Goal: Task Accomplishment & Management: Use online tool/utility

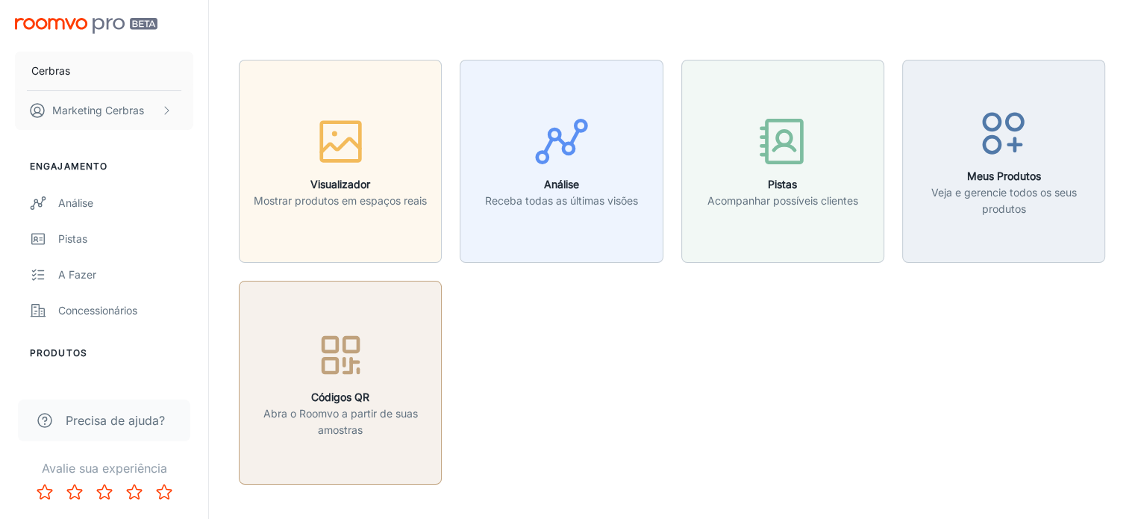
click at [408, 348] on div "button" at bounding box center [341, 358] width 184 height 62
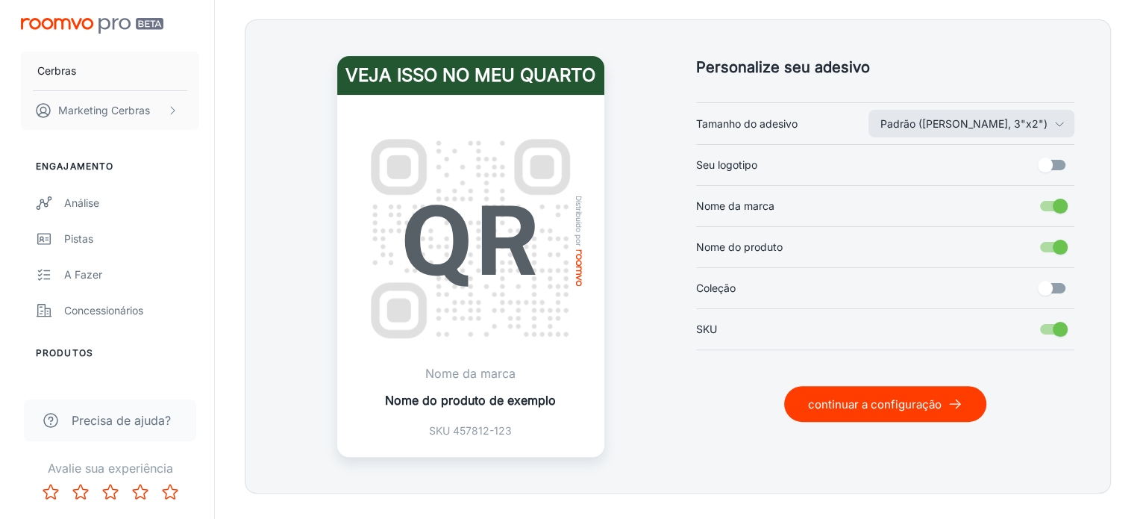
scroll to position [373, 0]
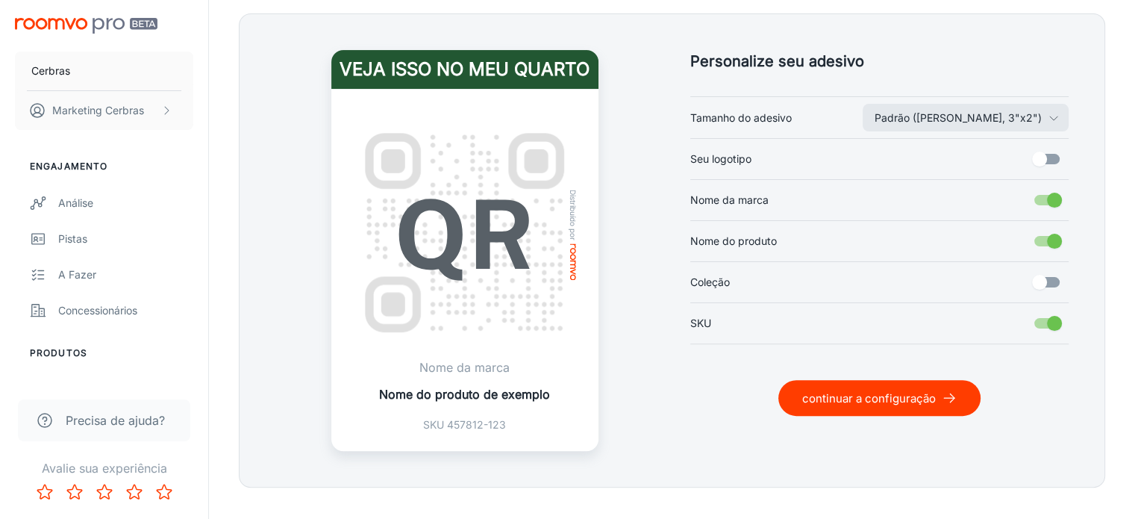
click at [1051, 249] on input "Nome do produto" at bounding box center [1054, 241] width 85 height 28
checkbox input "false"
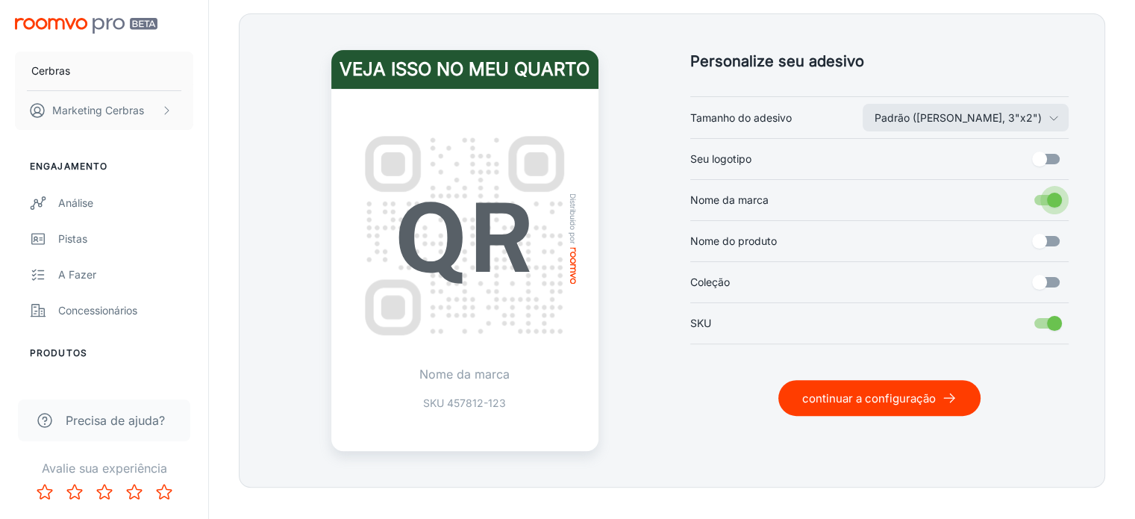
click at [1044, 204] on input "Nome da marca" at bounding box center [1054, 200] width 85 height 28
checkbox input "false"
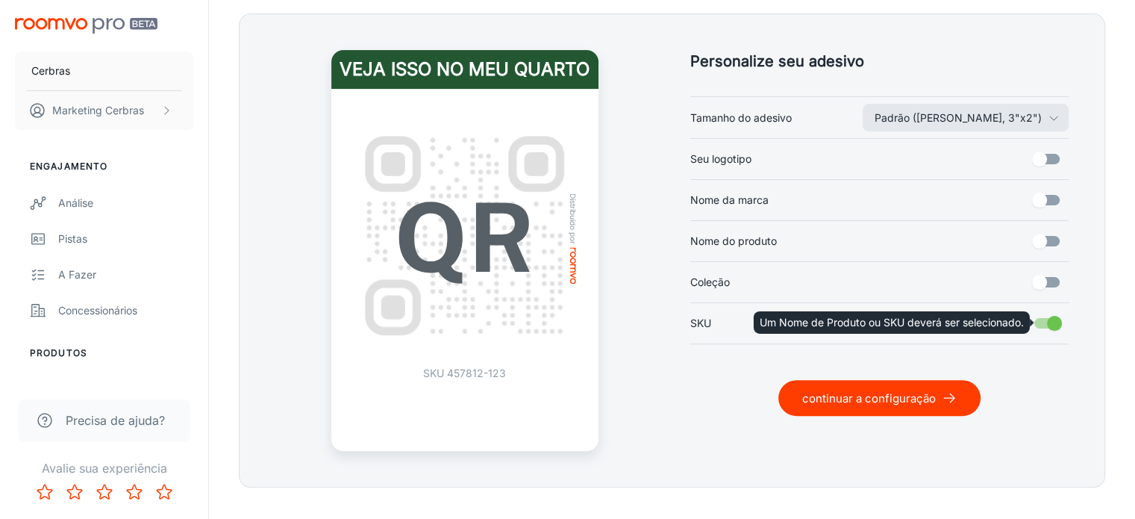
click at [1047, 317] on input "SKU" at bounding box center [1054, 323] width 85 height 28
click at [1057, 322] on input "SKU" at bounding box center [1054, 323] width 85 height 28
checkbox input "true"
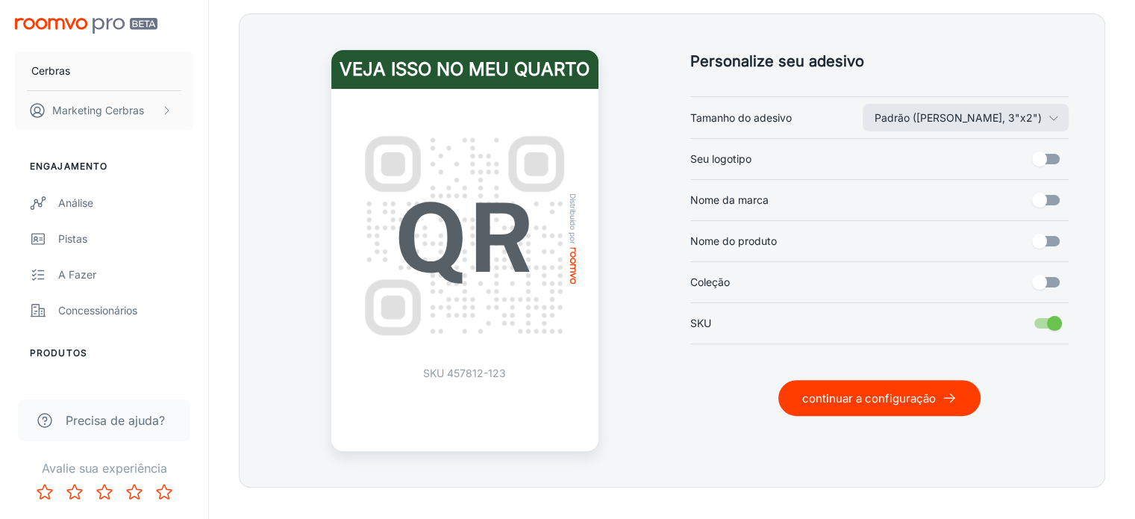
click at [1052, 277] on input "Coleção" at bounding box center [1039, 282] width 85 height 28
checkbox input "true"
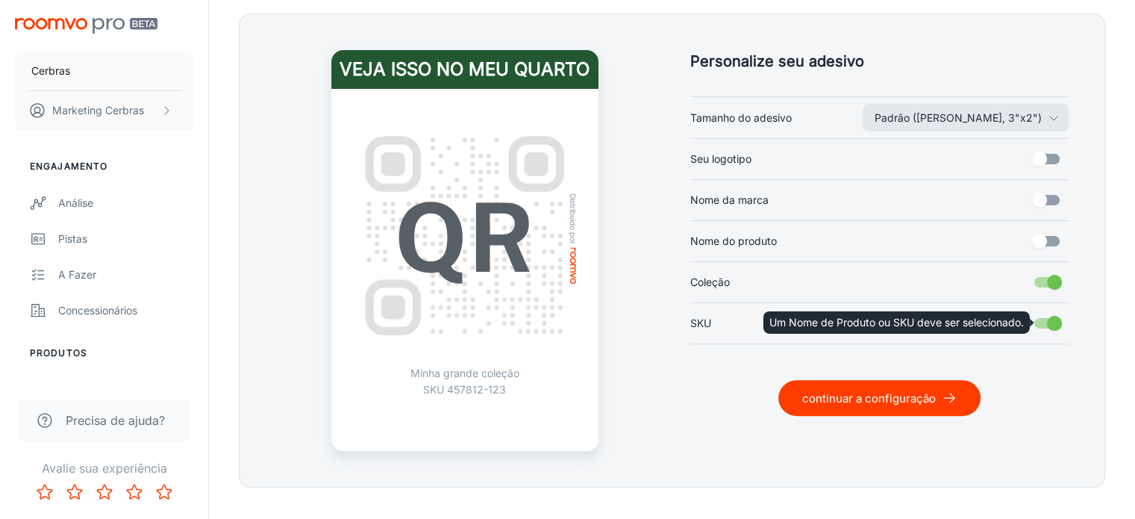
click at [1058, 325] on input "SKU" at bounding box center [1054, 323] width 85 height 28
click at [1054, 322] on input "SKU" at bounding box center [1054, 323] width 85 height 28
checkbox input "true"
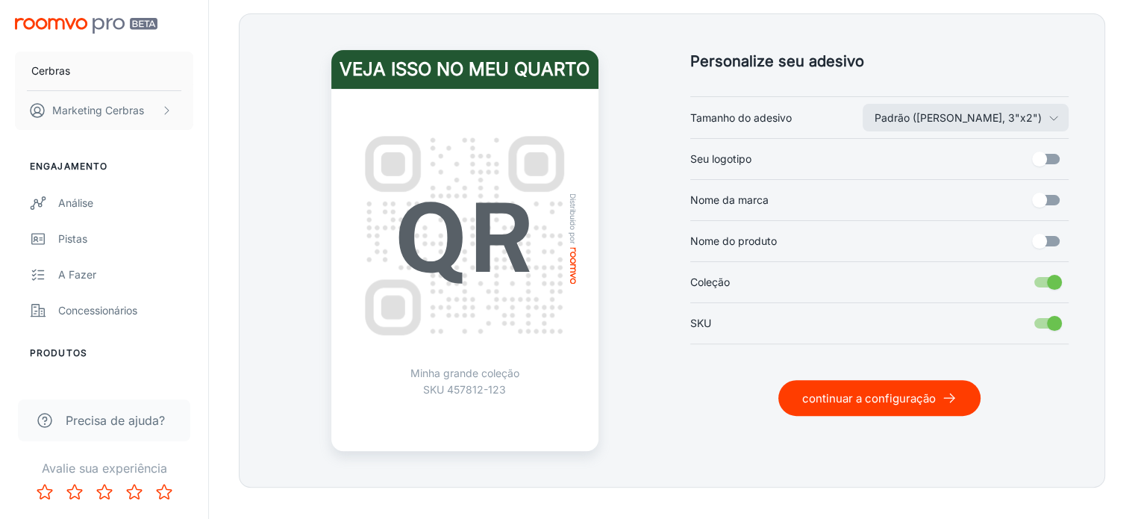
drag, startPoint x: 1052, startPoint y: 235, endPoint x: 1055, endPoint y: 259, distance: 24.0
click at [1054, 245] on input "Nome do produto" at bounding box center [1039, 241] width 85 height 28
checkbox input "true"
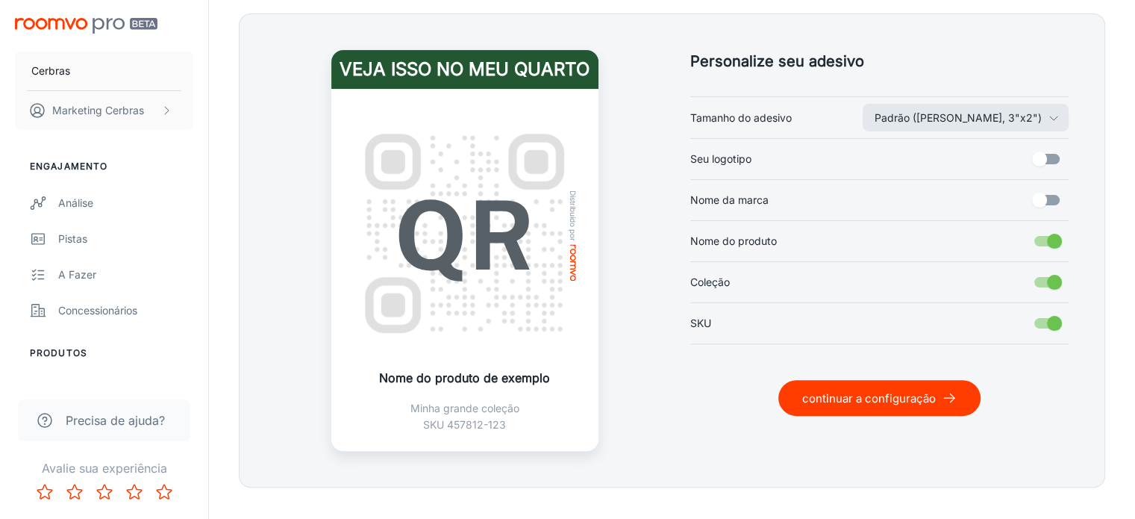
click at [1045, 319] on input "SKU" at bounding box center [1054, 323] width 85 height 28
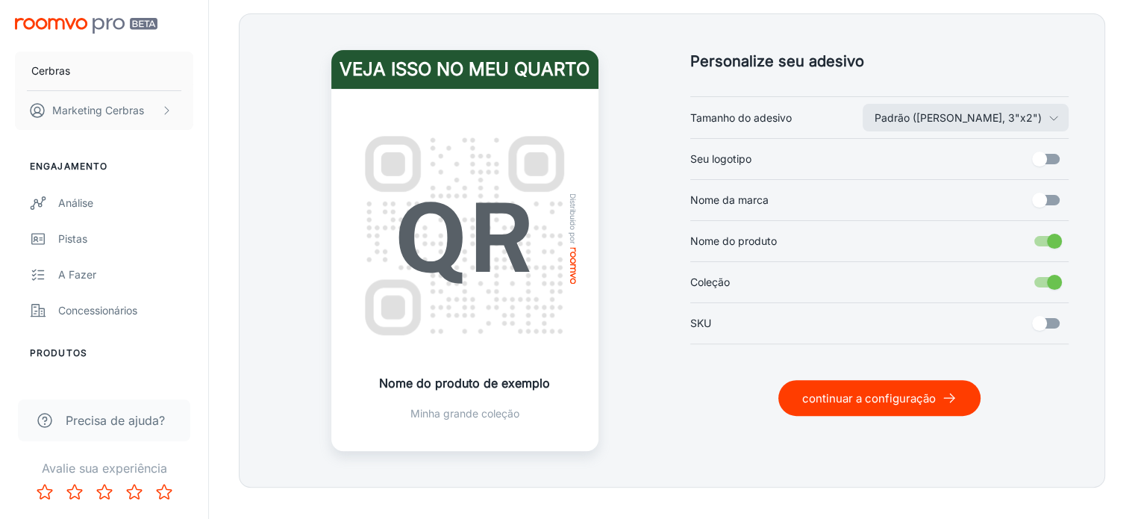
click at [1046, 319] on input "SKU" at bounding box center [1039, 323] width 85 height 28
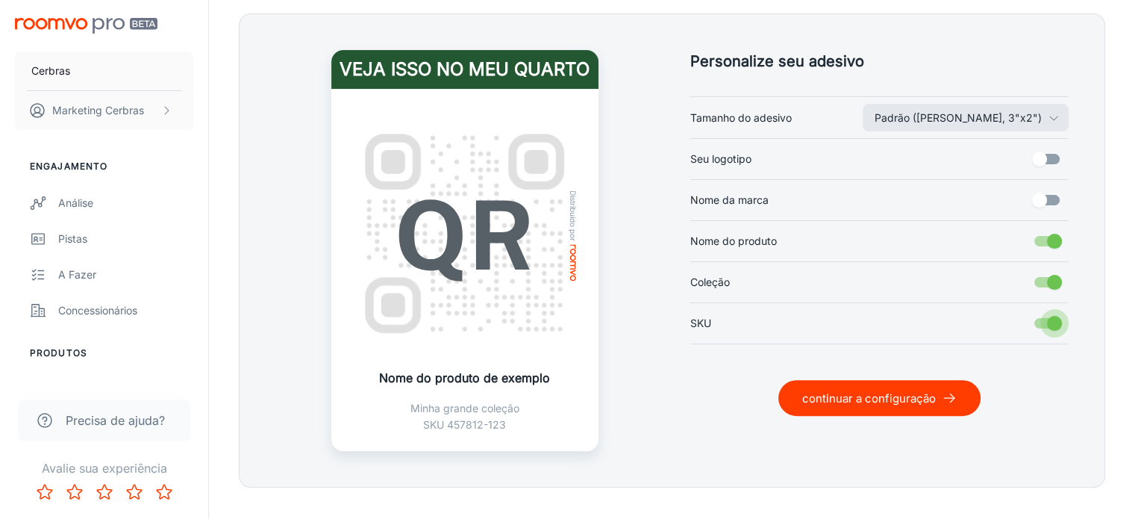
click at [1050, 320] on input "SKU" at bounding box center [1054, 323] width 85 height 28
checkbox input "false"
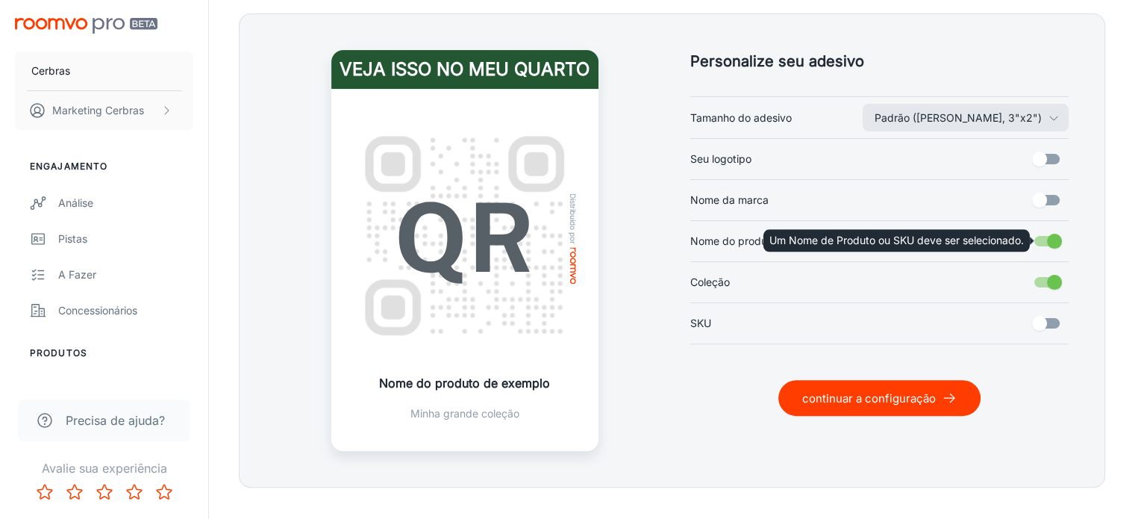
click at [1051, 243] on input "Nome do produto" at bounding box center [1054, 241] width 85 height 28
click at [1049, 245] on input "Nome do produto" at bounding box center [1054, 241] width 85 height 28
checkbox input "true"
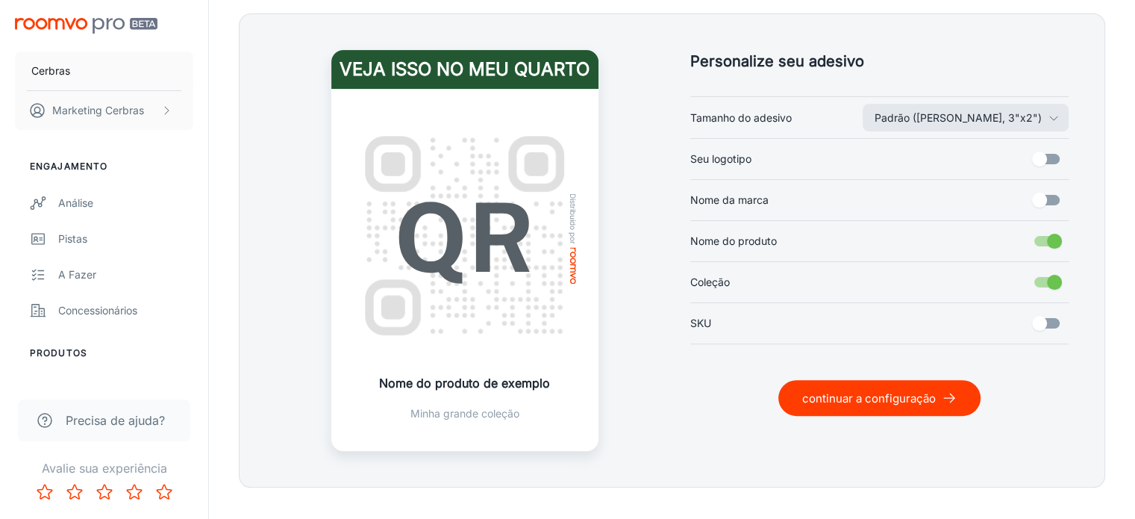
click at [1050, 275] on input "Coleção" at bounding box center [1054, 282] width 85 height 28
click at [1048, 277] on input "Coleção" at bounding box center [1039, 282] width 85 height 28
click at [1049, 278] on input "Coleção" at bounding box center [1054, 282] width 85 height 28
checkbox input "false"
click at [1051, 196] on input "Nome da marca" at bounding box center [1039, 200] width 85 height 28
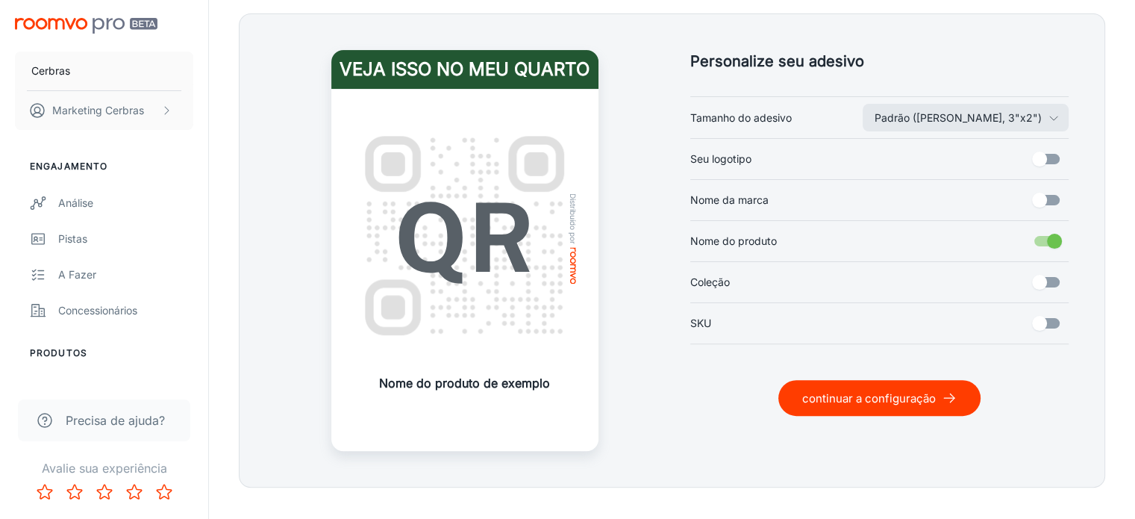
checkbox input "true"
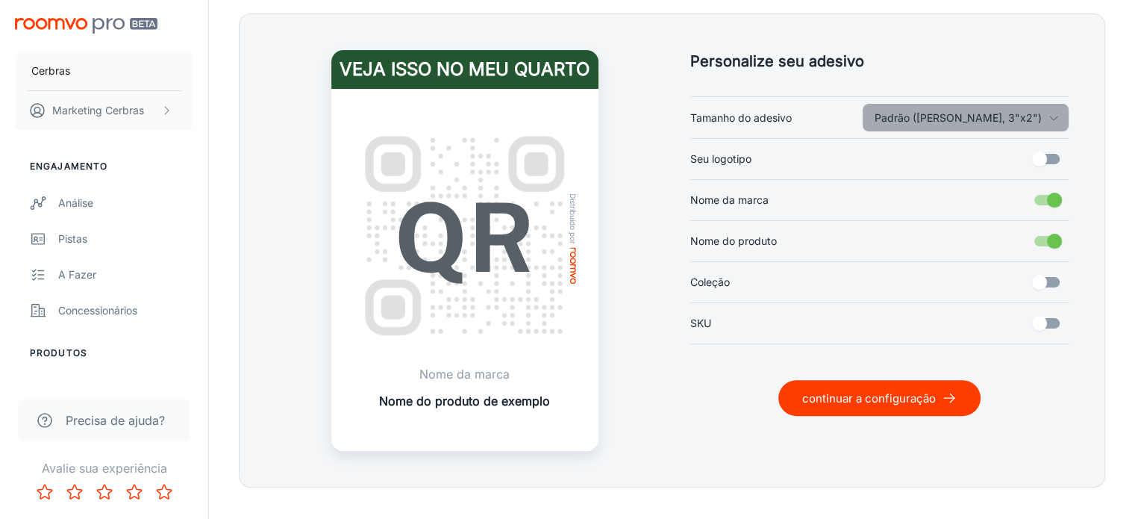
click at [1030, 119] on font "Padrão ([PERSON_NAME], 3"x2")" at bounding box center [958, 117] width 167 height 13
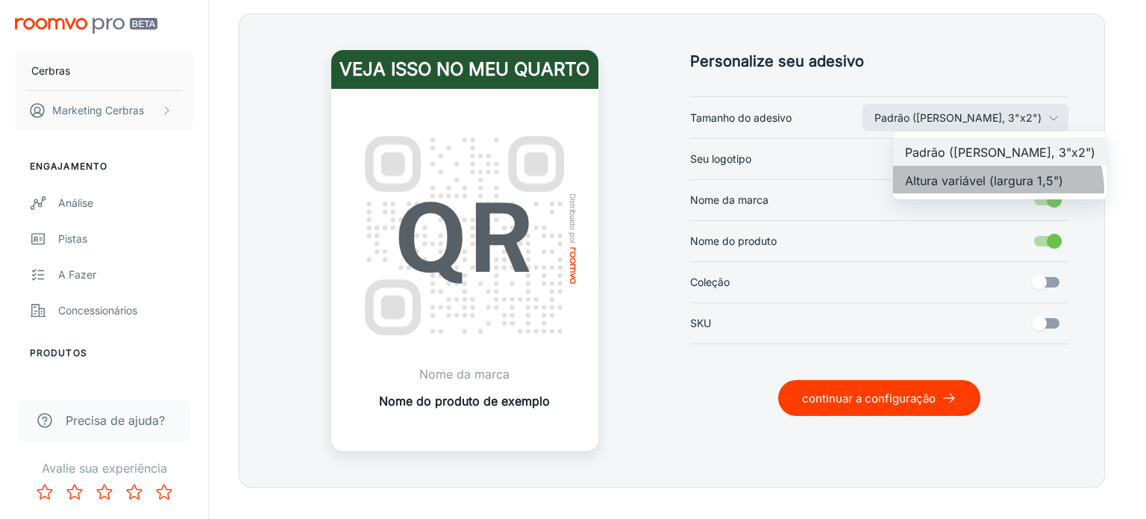
click at [997, 190] on li "Altura variável (largura 1,5")" at bounding box center [1000, 180] width 214 height 28
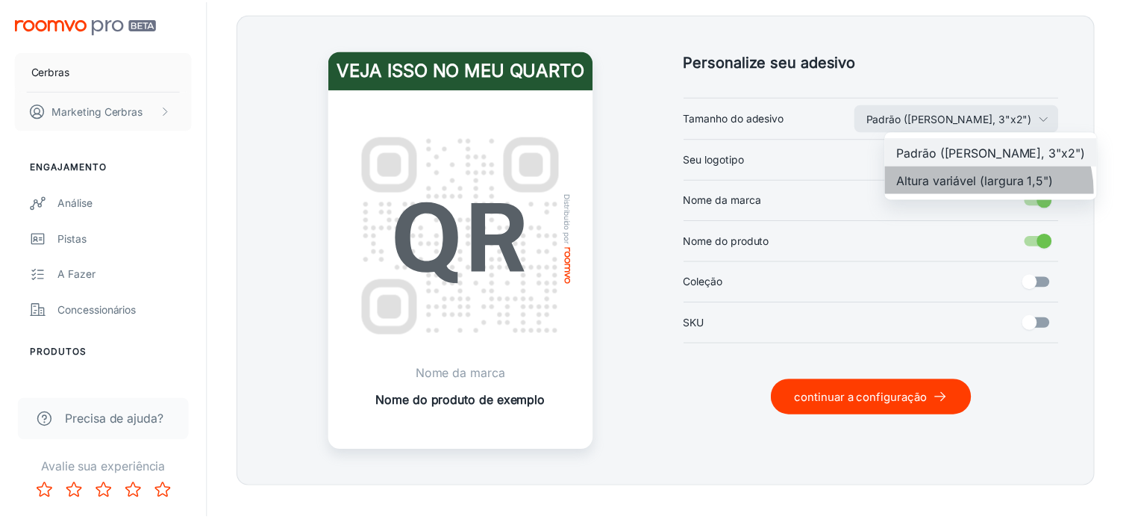
scroll to position [367, 0]
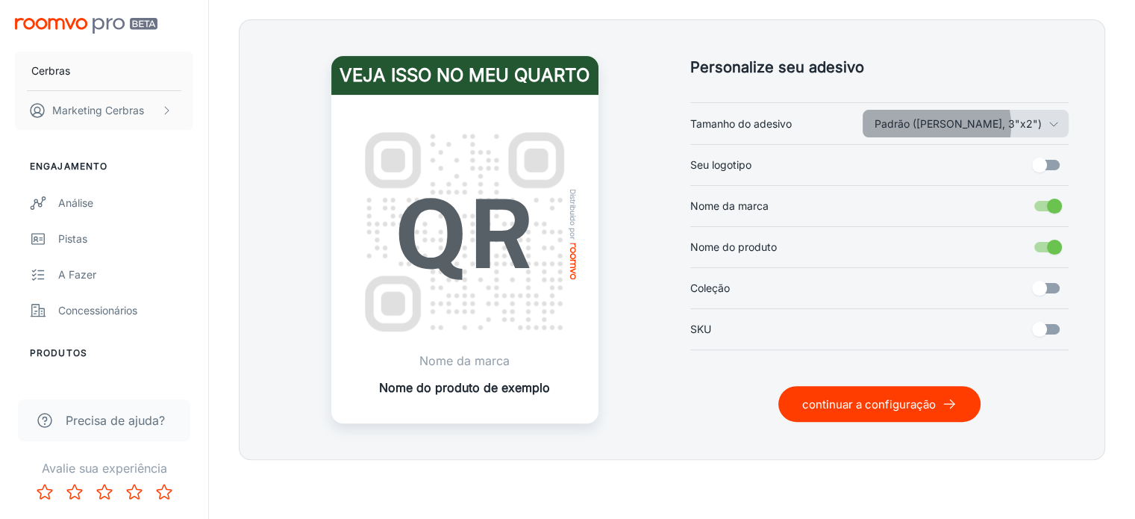
click at [993, 125] on font "Padrão ([PERSON_NAME], 3"x2")" at bounding box center [958, 123] width 167 height 13
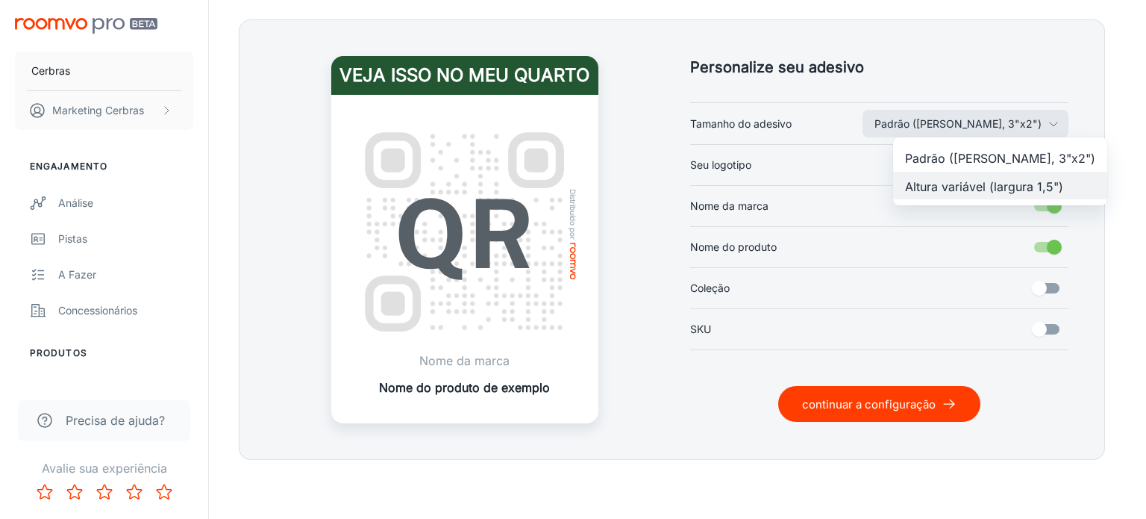
click at [979, 161] on font "Padrão ([PERSON_NAME], 3"x2")" at bounding box center [1000, 158] width 190 height 15
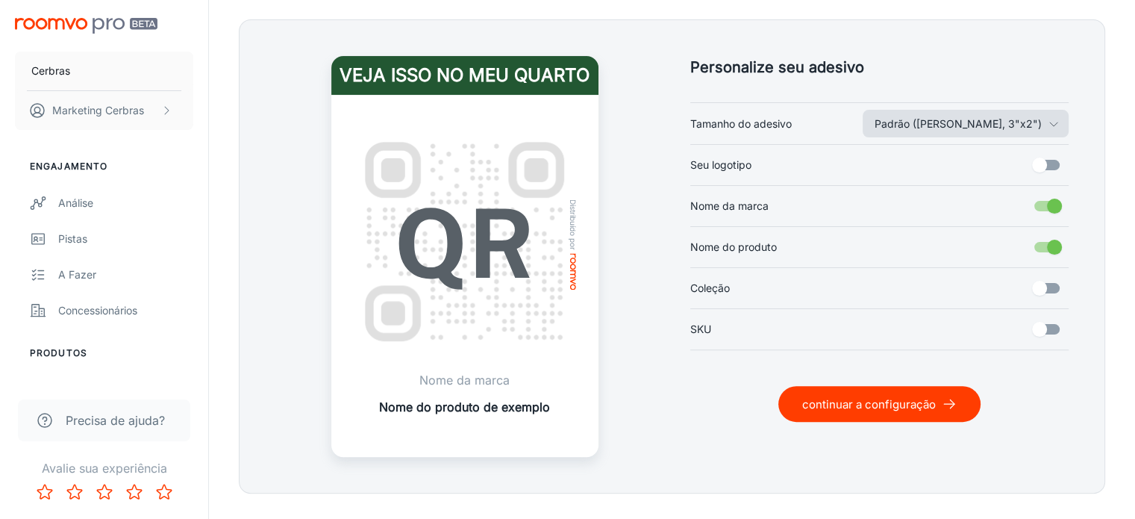
click at [976, 125] on font "Padrão ([PERSON_NAME], 3"x2")" at bounding box center [958, 123] width 167 height 13
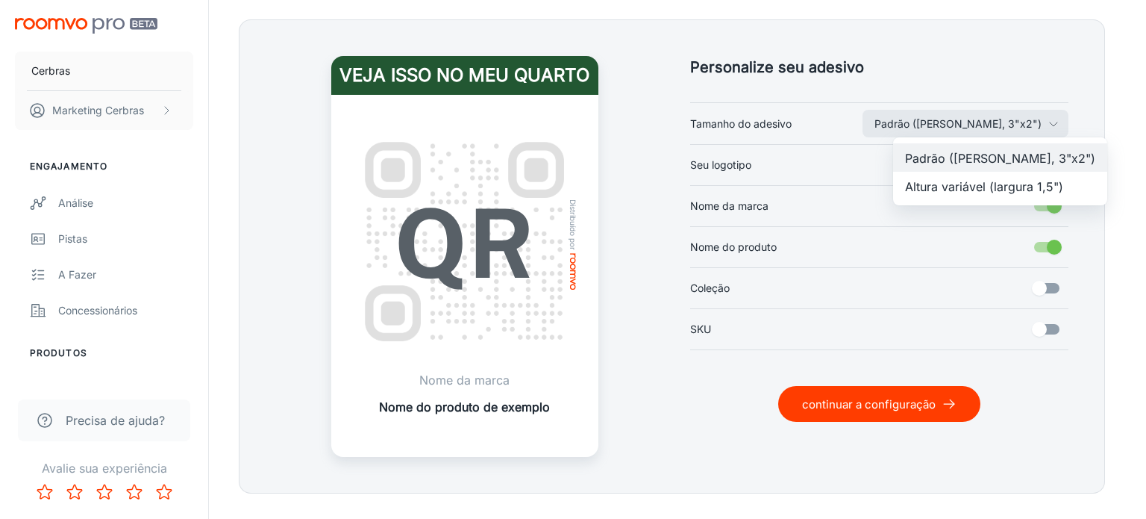
click at [969, 179] on font "Altura variável (largura 1,5")" at bounding box center [984, 185] width 158 height 15
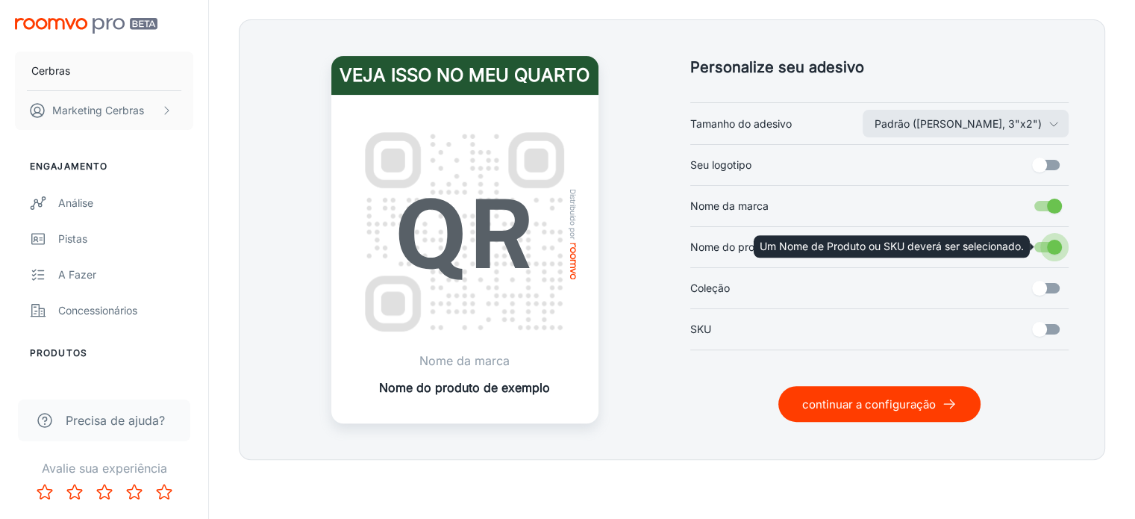
click at [1053, 243] on input "Nome do produto" at bounding box center [1054, 247] width 85 height 28
checkbox input "true"
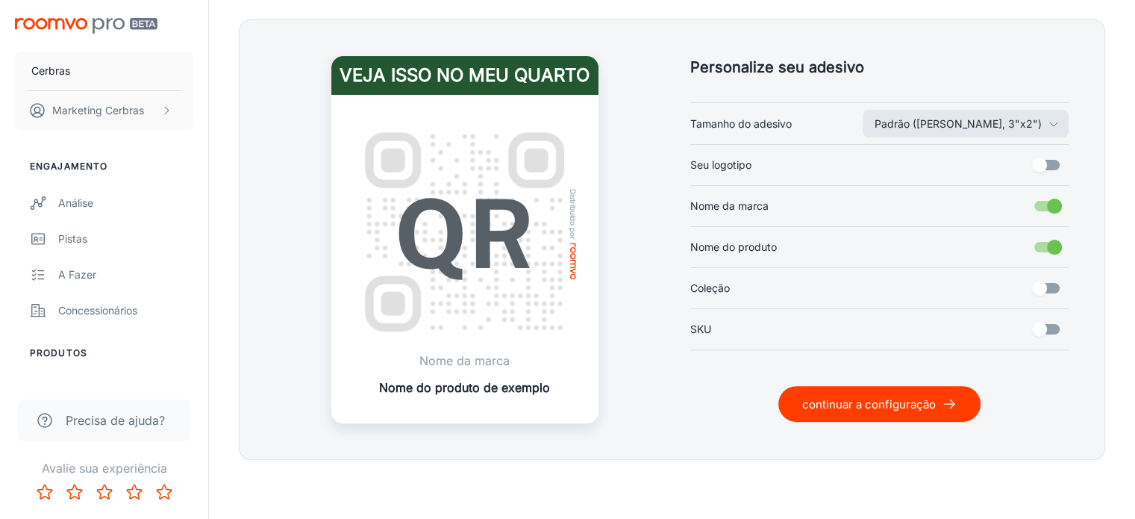
click at [1049, 201] on input "Nome da marca" at bounding box center [1054, 206] width 85 height 28
checkbox input "false"
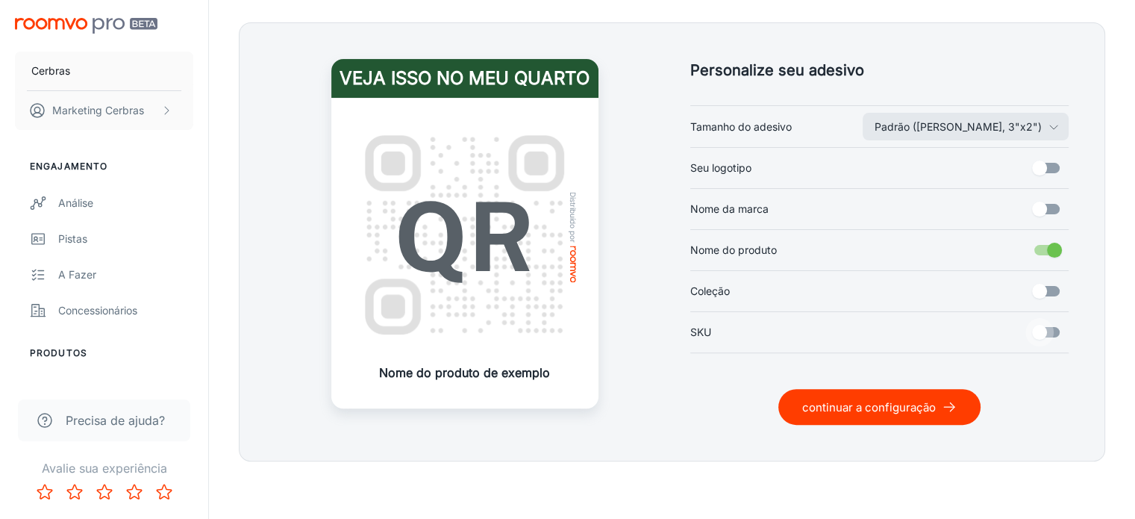
click at [1036, 320] on input "SKU" at bounding box center [1039, 332] width 85 height 28
checkbox input "true"
click at [1049, 247] on input "Nome do produto" at bounding box center [1054, 250] width 85 height 28
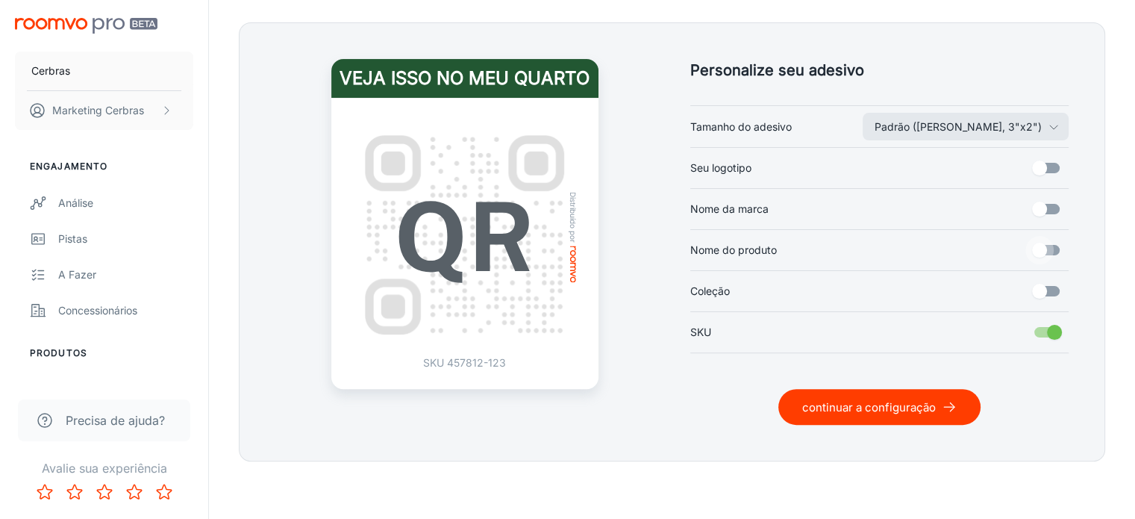
click at [1046, 255] on input "Nome do produto" at bounding box center [1039, 250] width 85 height 28
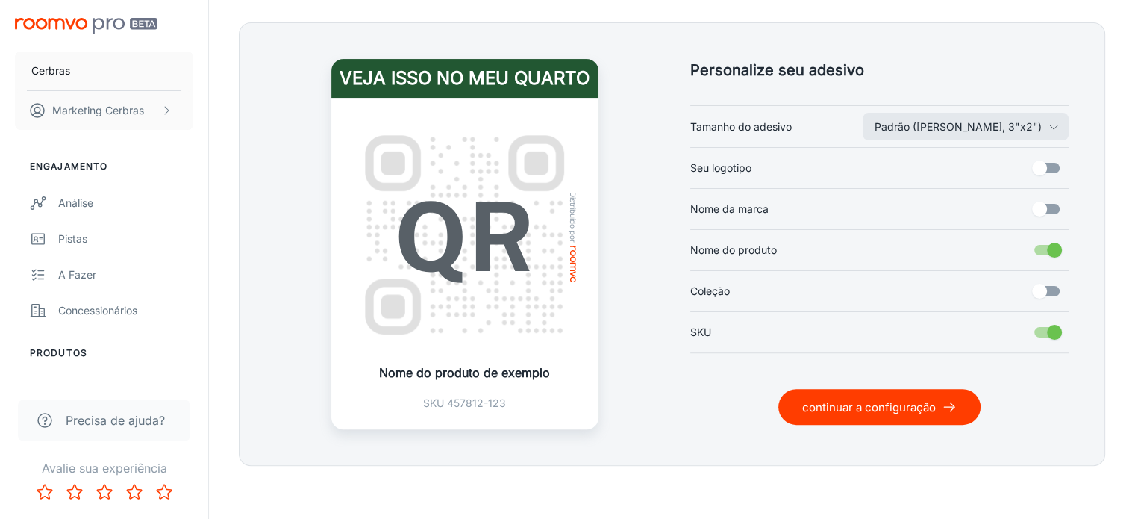
click at [1046, 255] on input "Nome do produto" at bounding box center [1054, 250] width 85 height 28
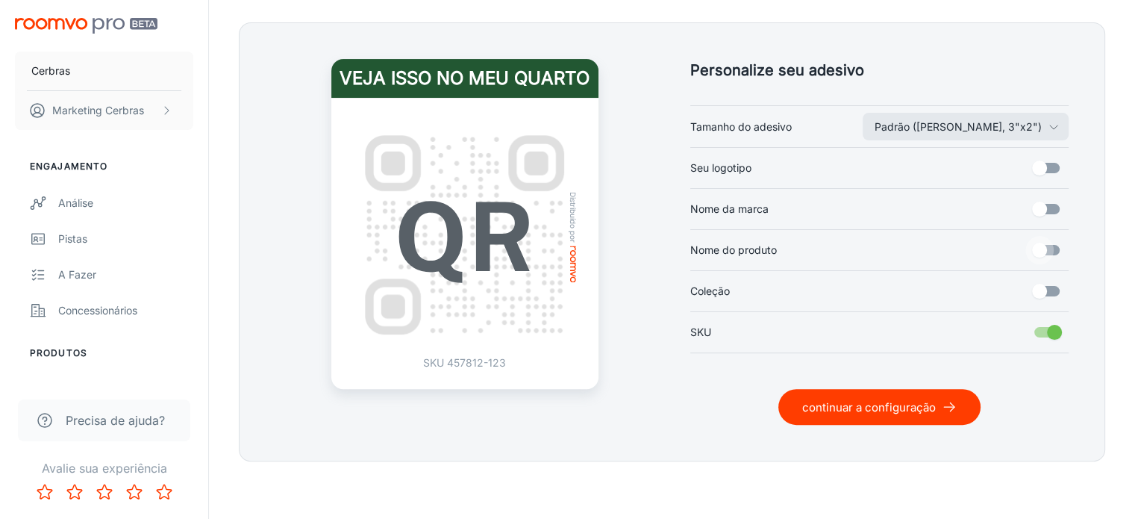
click at [1046, 255] on input "Nome do produto" at bounding box center [1039, 250] width 85 height 28
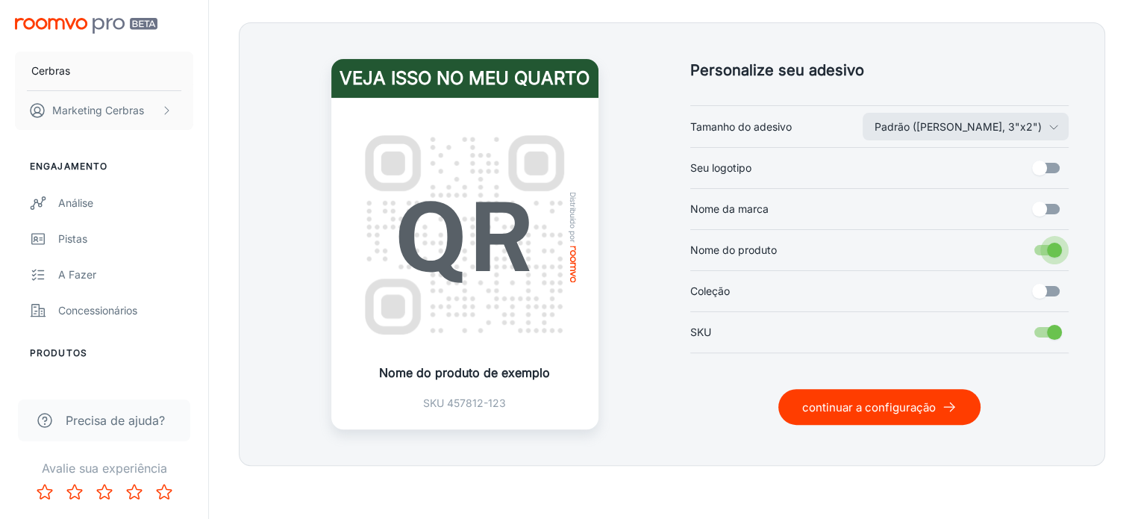
click at [1046, 255] on input "Nome do produto" at bounding box center [1054, 250] width 85 height 28
checkbox input "false"
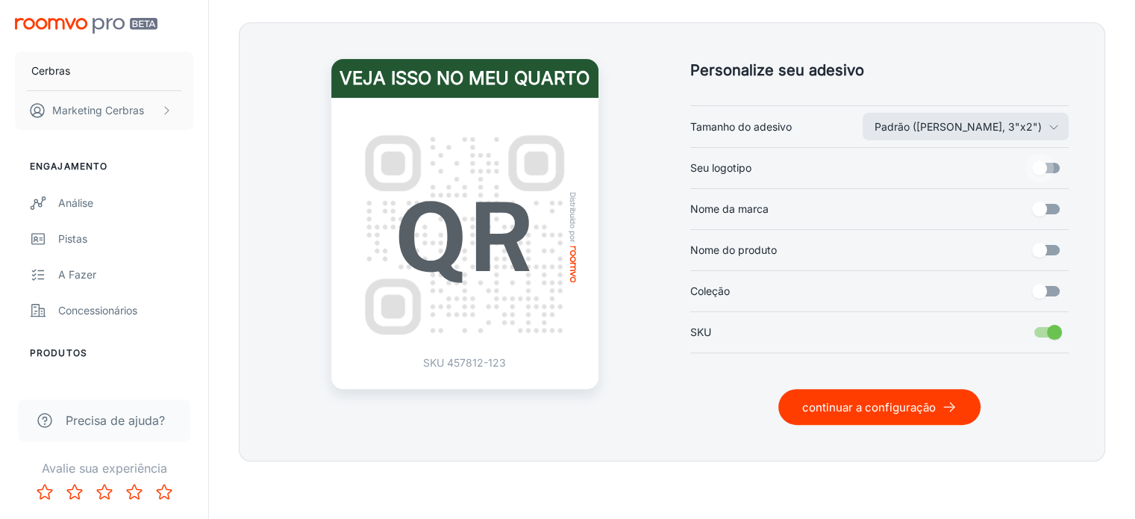
click at [1061, 168] on input "Seu logotipo" at bounding box center [1039, 168] width 85 height 28
checkbox input "true"
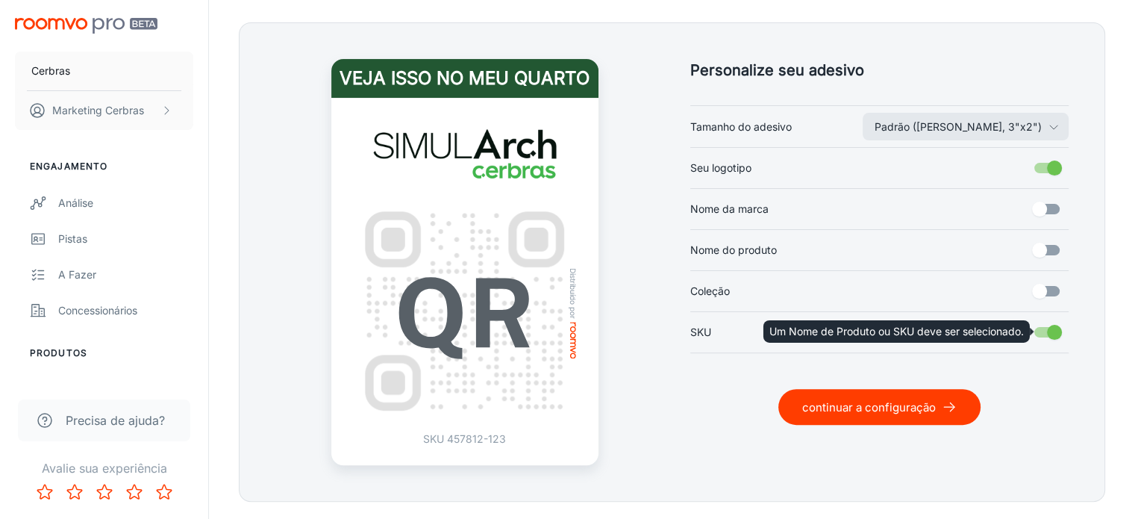
click at [1058, 329] on input "SKU" at bounding box center [1054, 332] width 85 height 28
checkbox input "true"
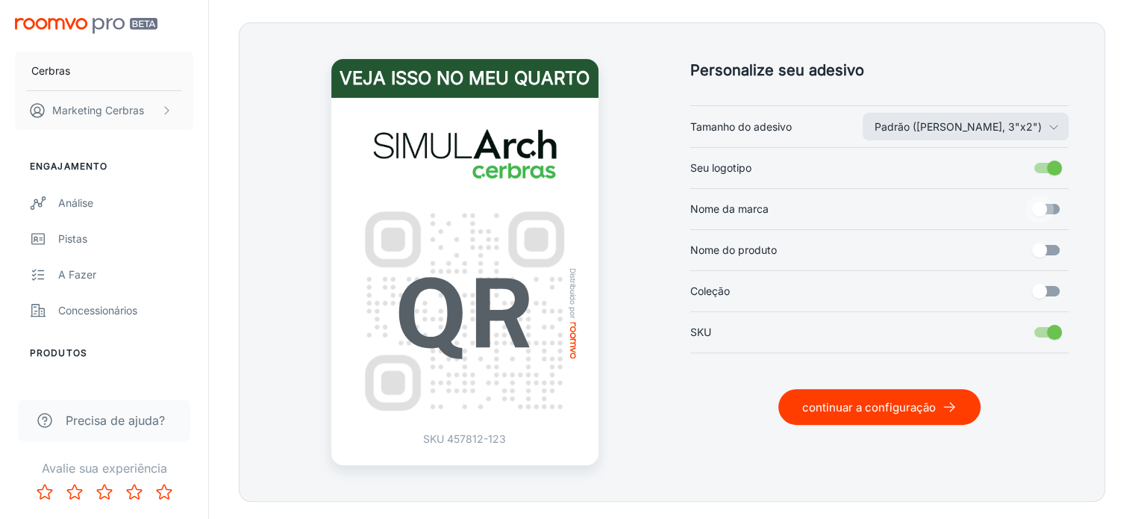
click at [1053, 212] on input "Nome da marca" at bounding box center [1039, 209] width 85 height 28
checkbox input "true"
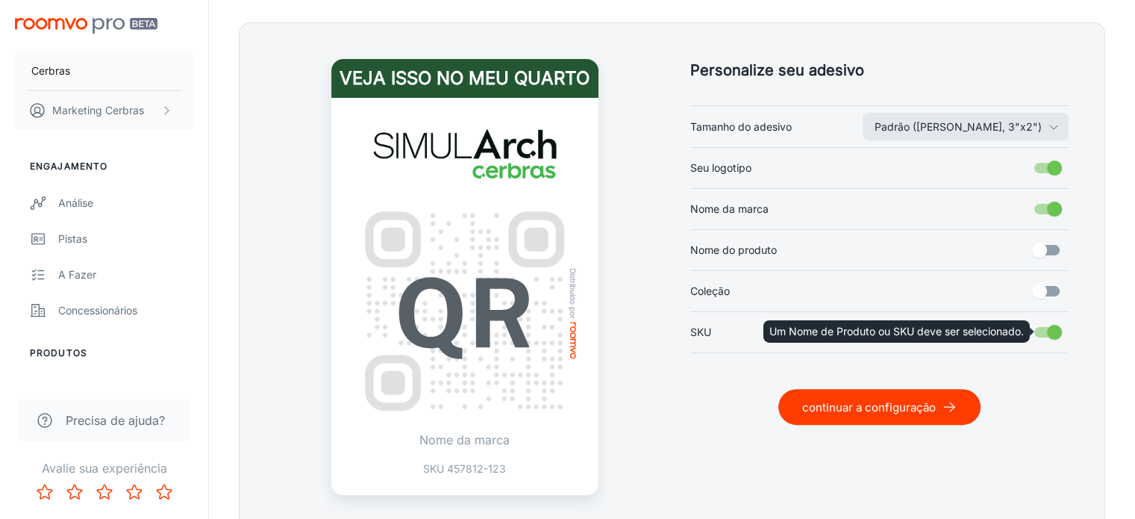
click at [1048, 328] on input "SKU" at bounding box center [1054, 332] width 85 height 28
checkbox input "true"
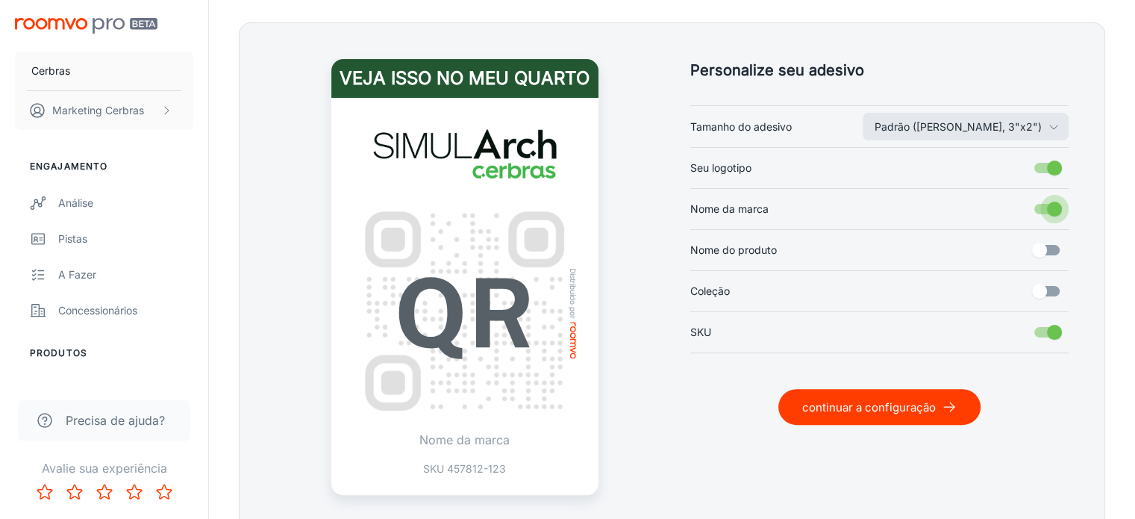
click at [1048, 211] on input "Nome da marca" at bounding box center [1054, 209] width 85 height 28
checkbox input "false"
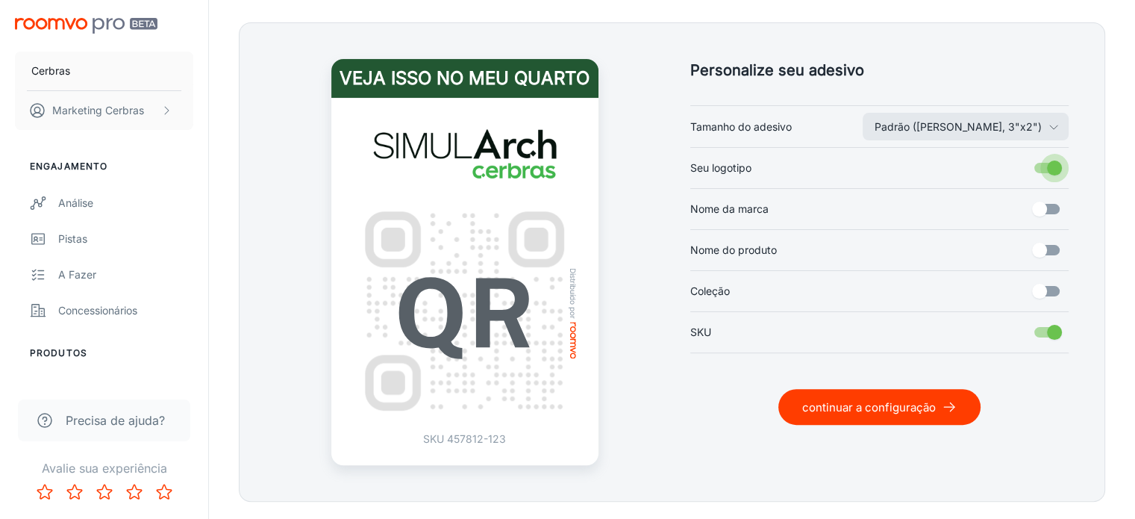
click at [1046, 169] on input "Seu logotipo" at bounding box center [1054, 168] width 85 height 28
checkbox input "false"
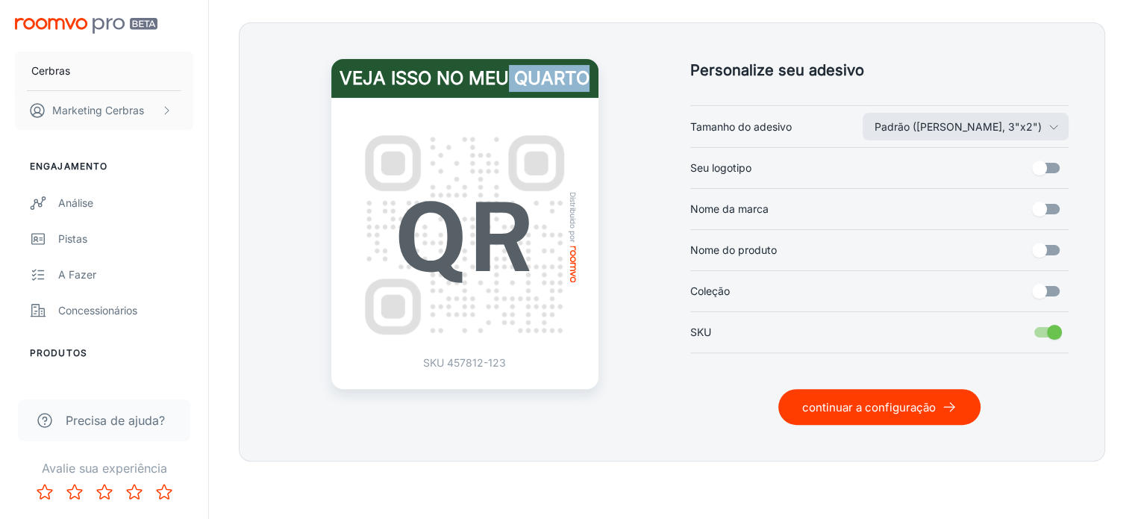
drag, startPoint x: 508, startPoint y: 72, endPoint x: 594, endPoint y: 72, distance: 86.6
click at [594, 72] on h4 "Veja isso no meu quarto" at bounding box center [464, 78] width 267 height 39
